Goal: Task Accomplishment & Management: Use online tool/utility

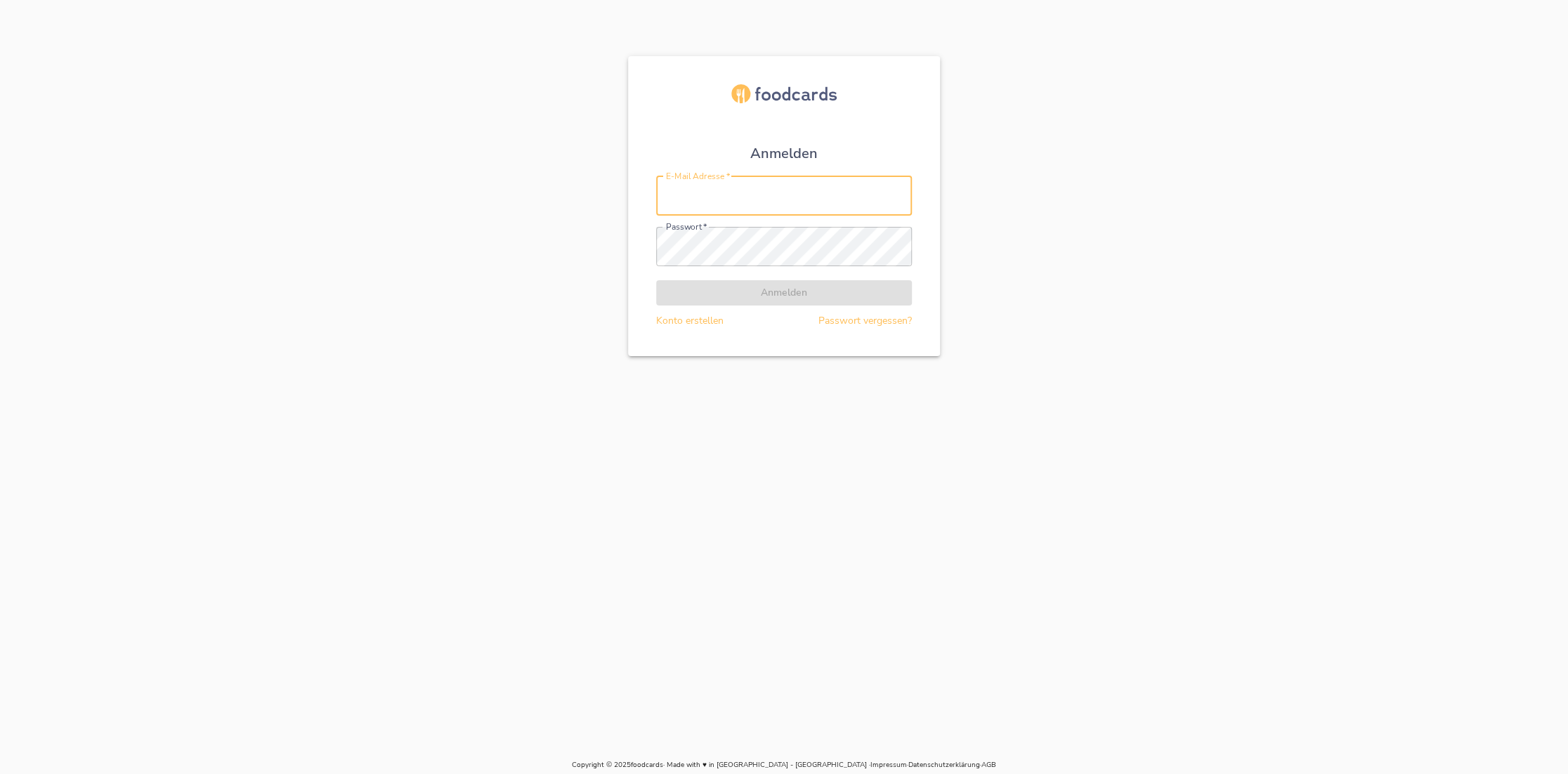
type input "[EMAIL_ADDRESS][DOMAIN_NAME]"
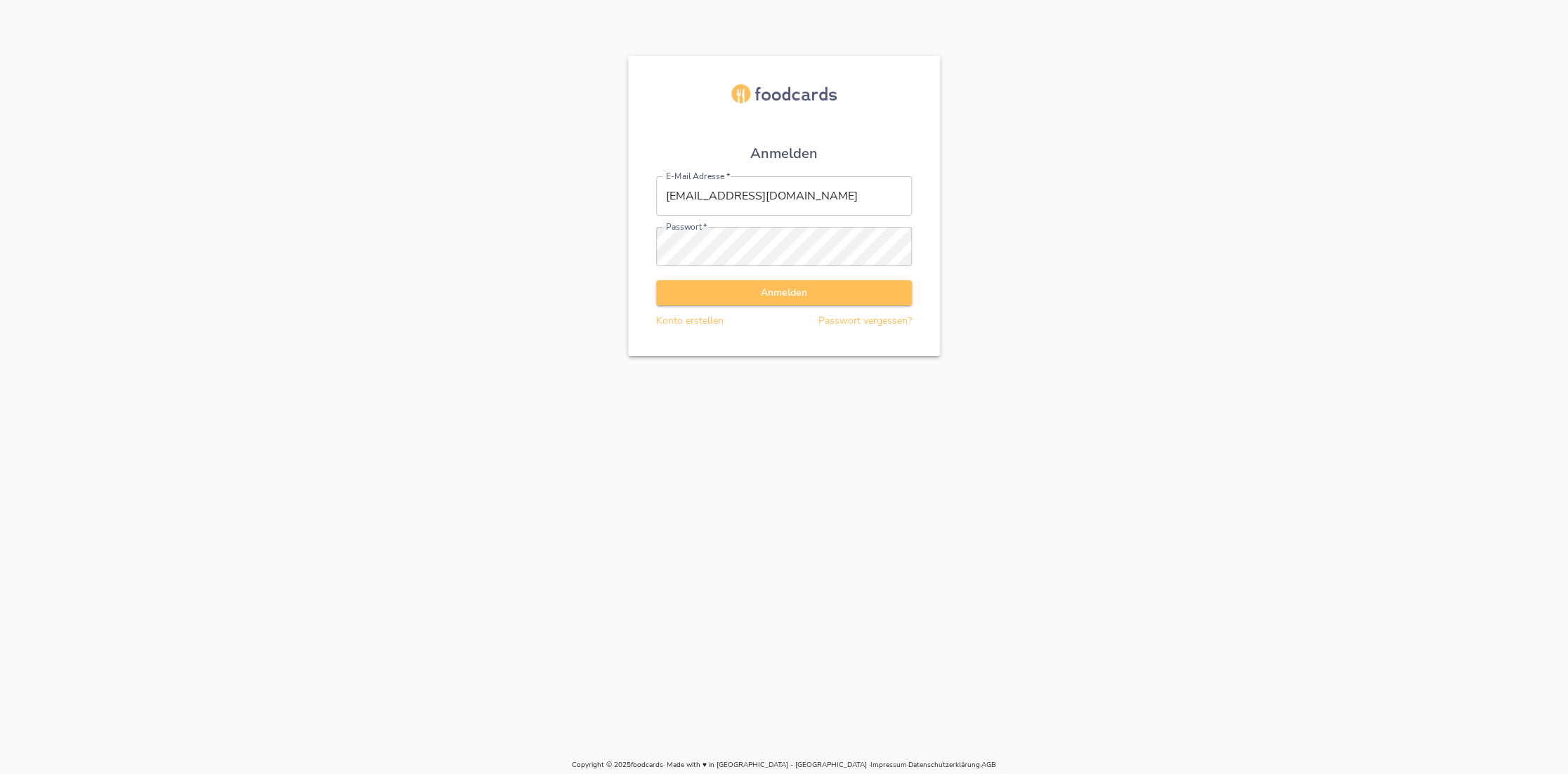
click at [755, 298] on form "E-Mail Adresse   * [EMAIL_ADDRESS][DOMAIN_NAME] E-Mail Adresse * Passwort   * P…" at bounding box center [784, 252] width 256 height 152
click at [755, 298] on span "Anmelden" at bounding box center [784, 293] width 234 height 17
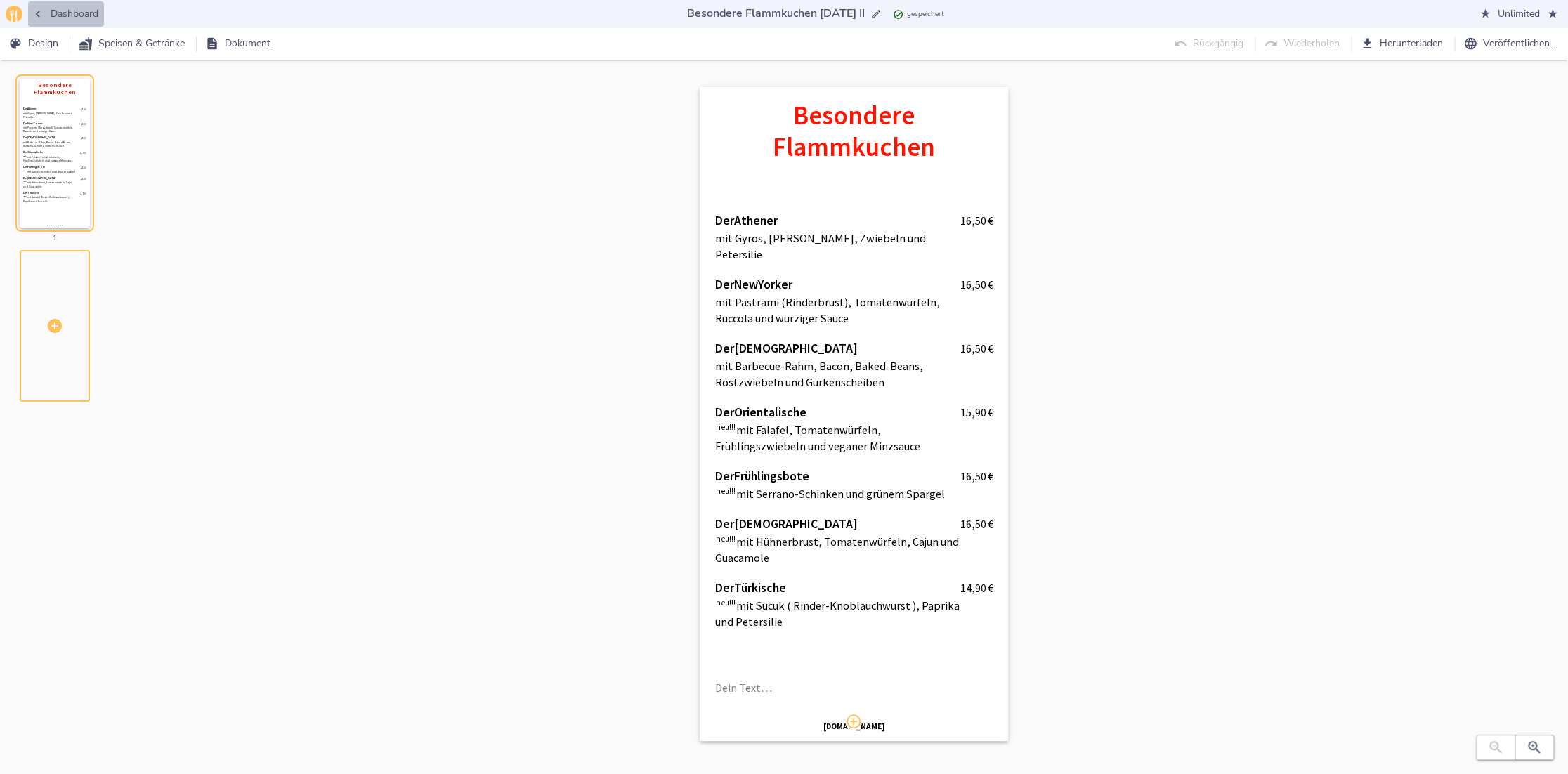
click at [67, 11] on span "Dashboard" at bounding box center [65, 14] width 64 height 17
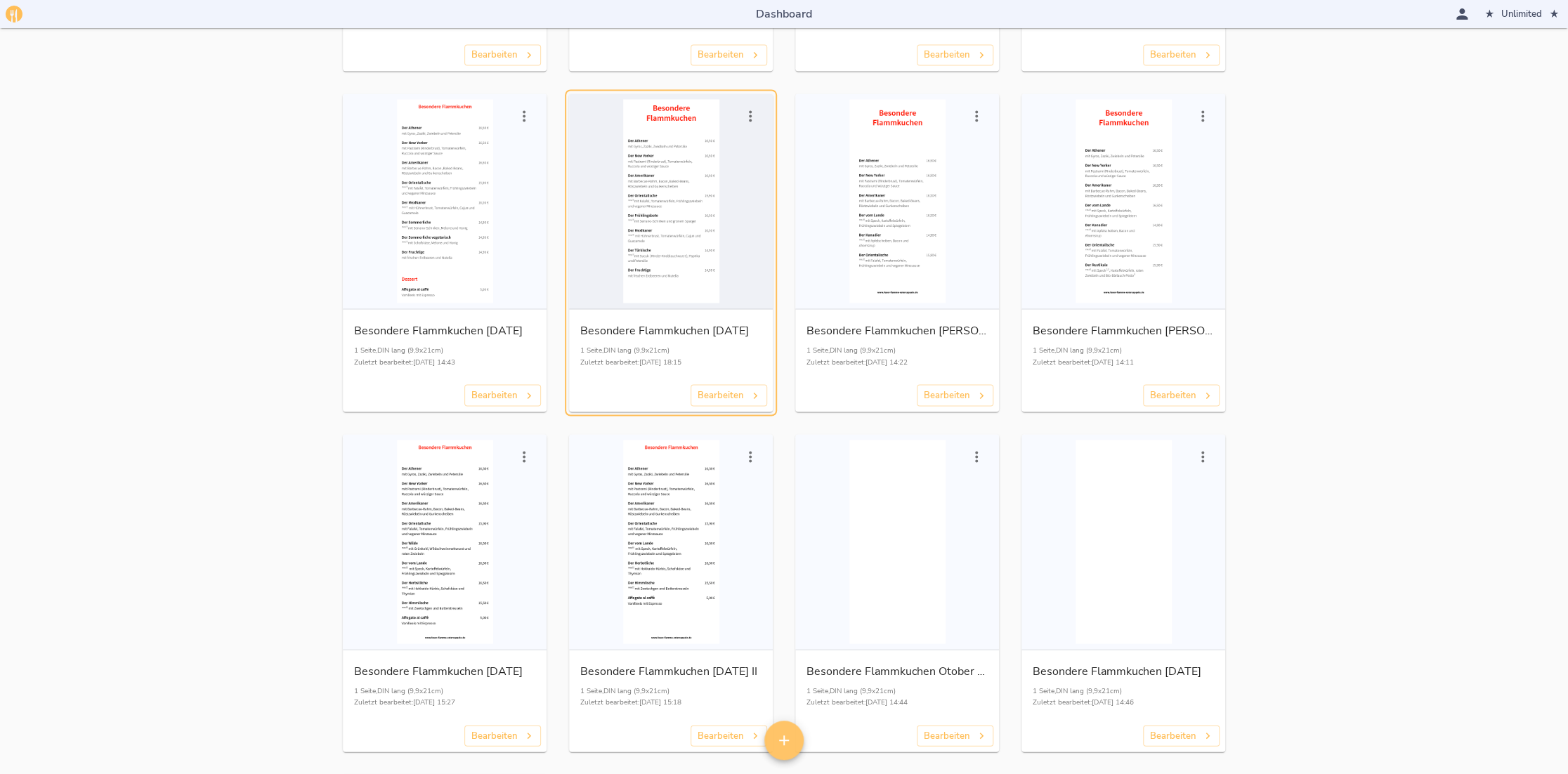
scroll to position [1685, 0]
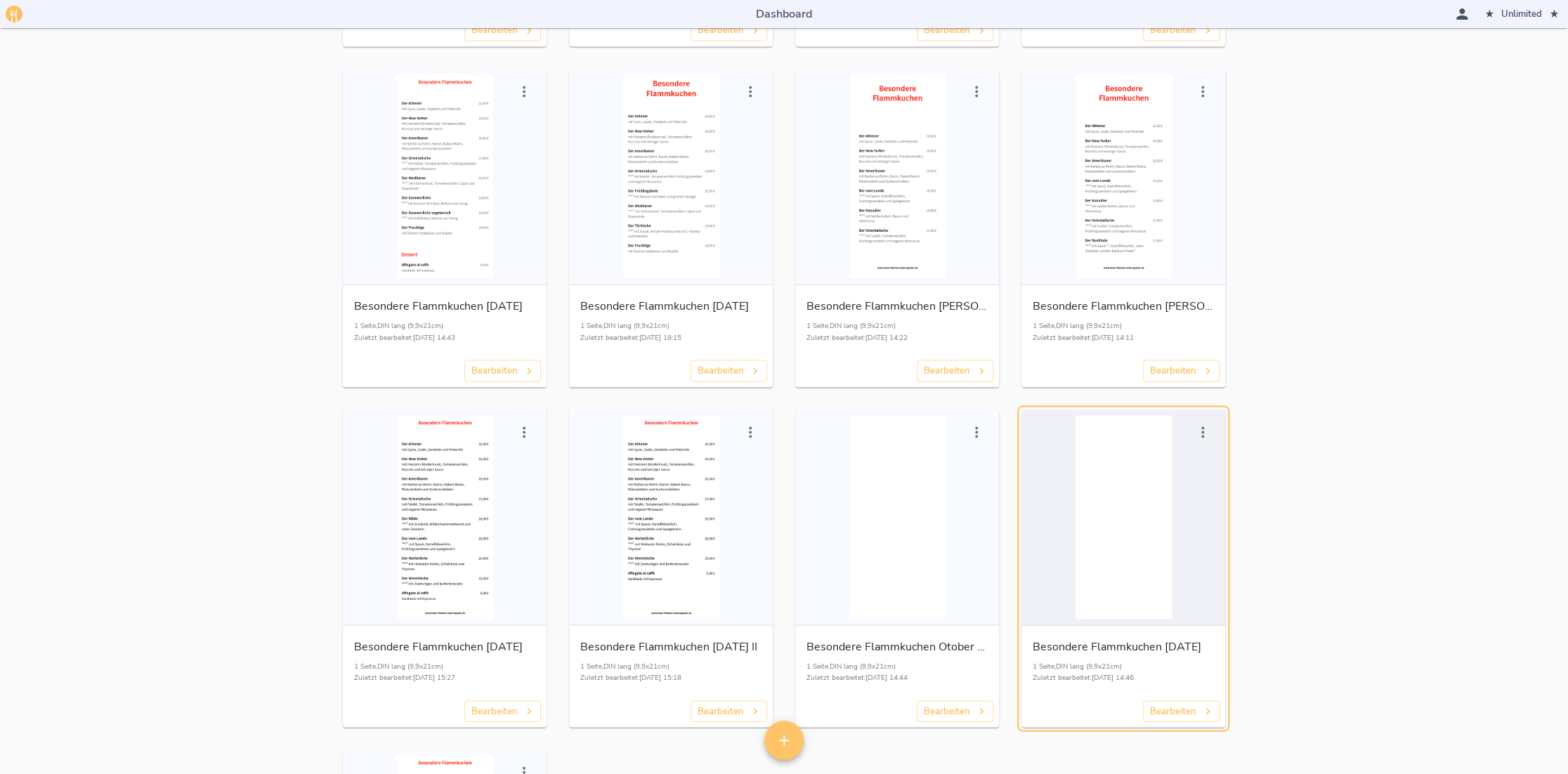
click at [1109, 562] on div "button" at bounding box center [1123, 517] width 192 height 204
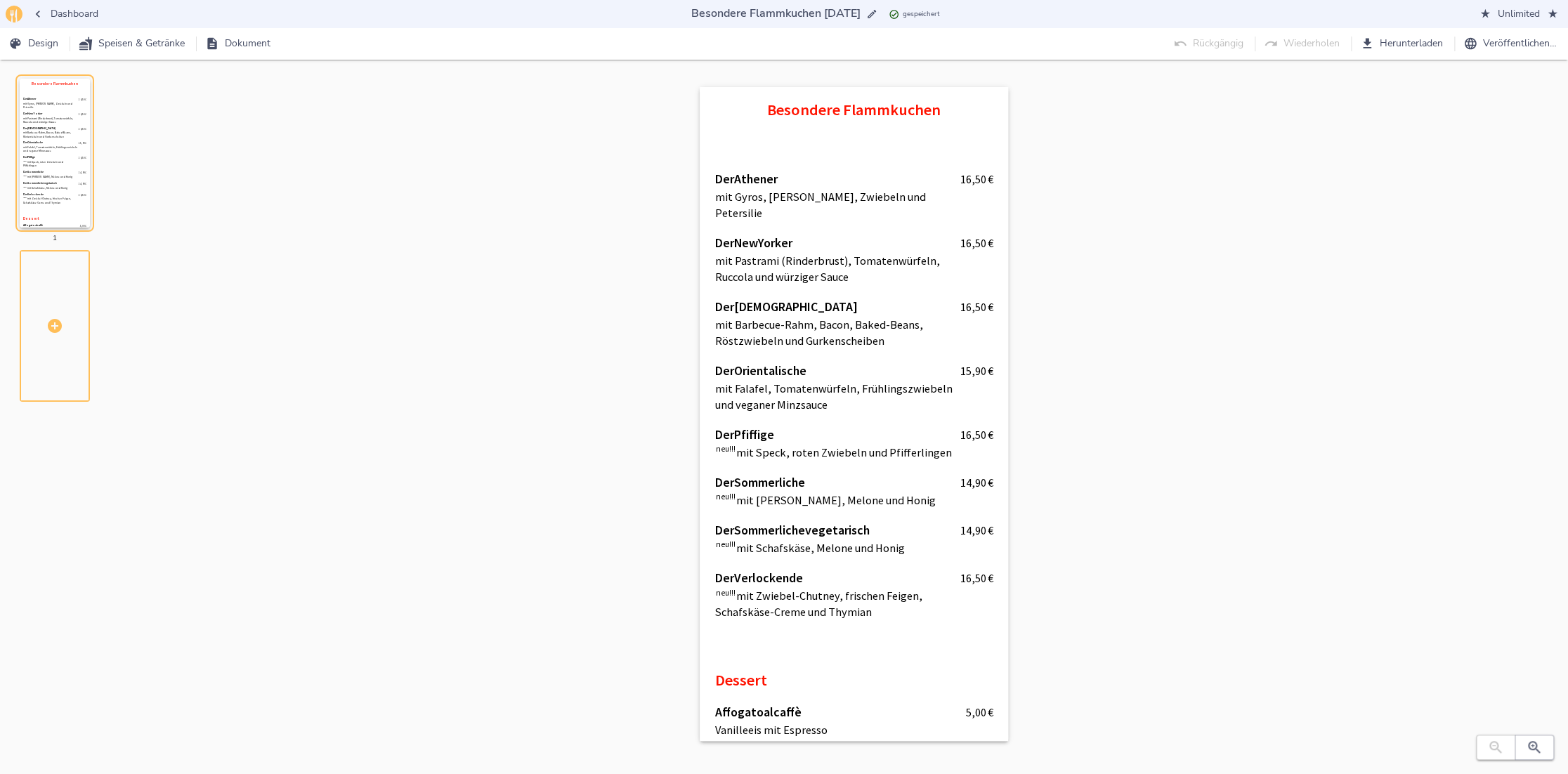
click at [75, 10] on span "Dashboard" at bounding box center [65, 14] width 64 height 17
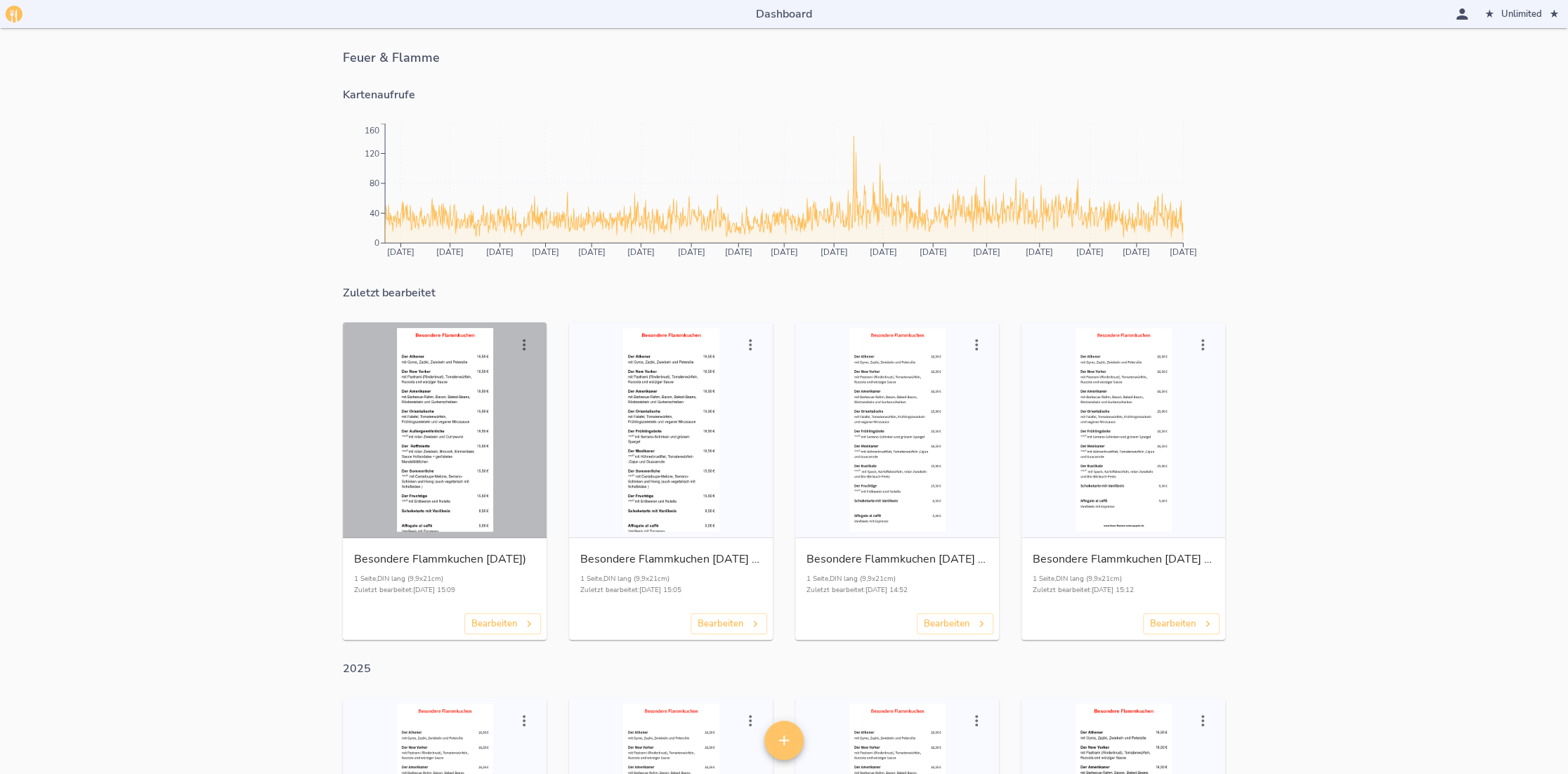
click at [416, 420] on div "button" at bounding box center [445, 429] width 192 height 204
